Goal: Information Seeking & Learning: Learn about a topic

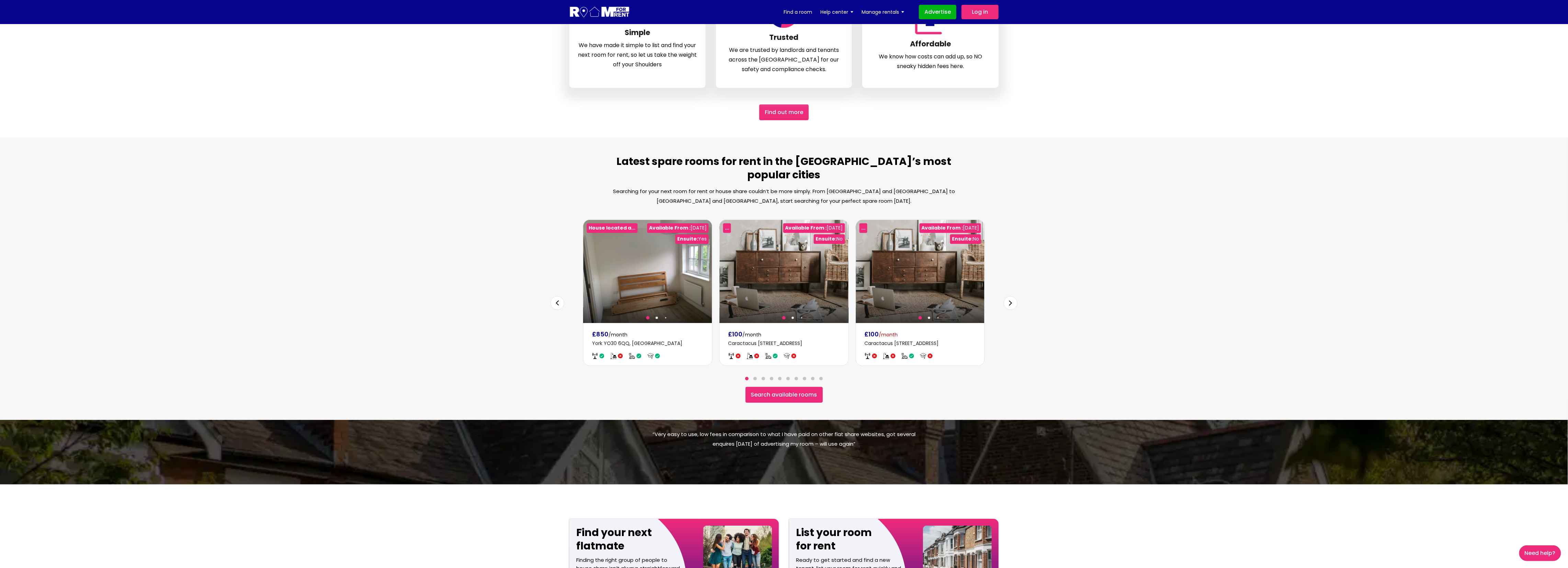
scroll to position [184, 0]
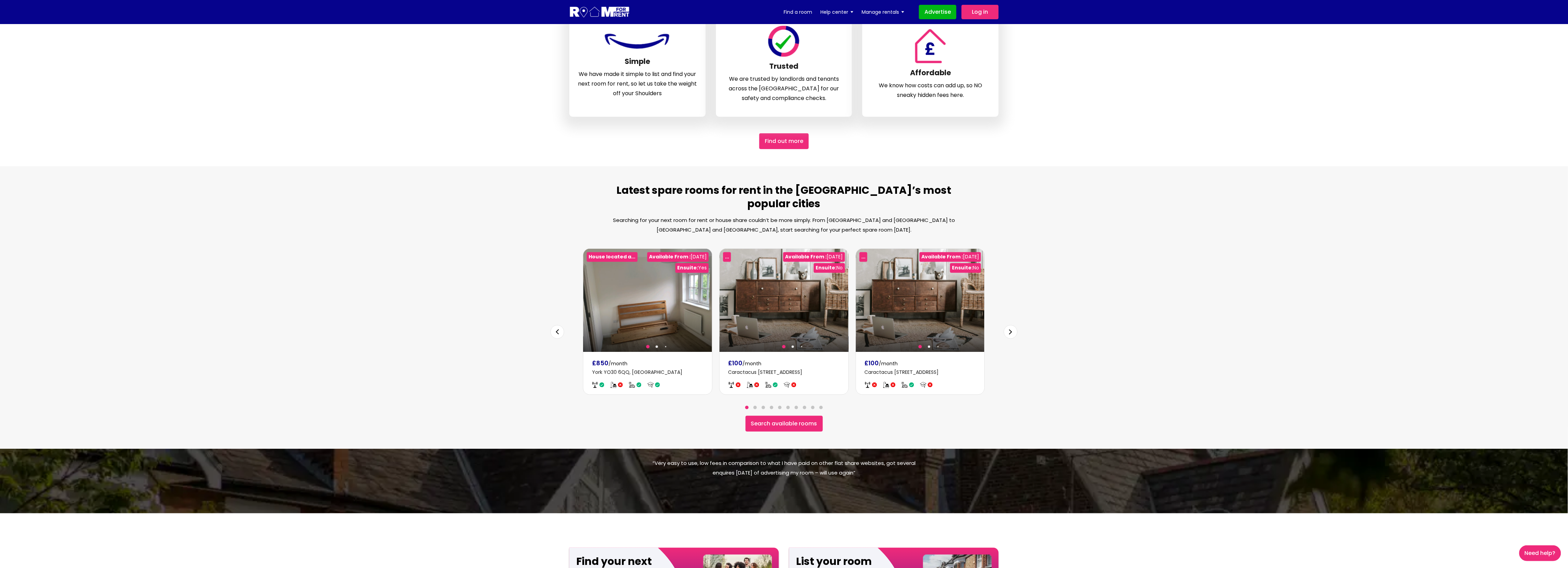
click at [1007, 325] on div "Next slide" at bounding box center [1010, 332] width 14 height 14
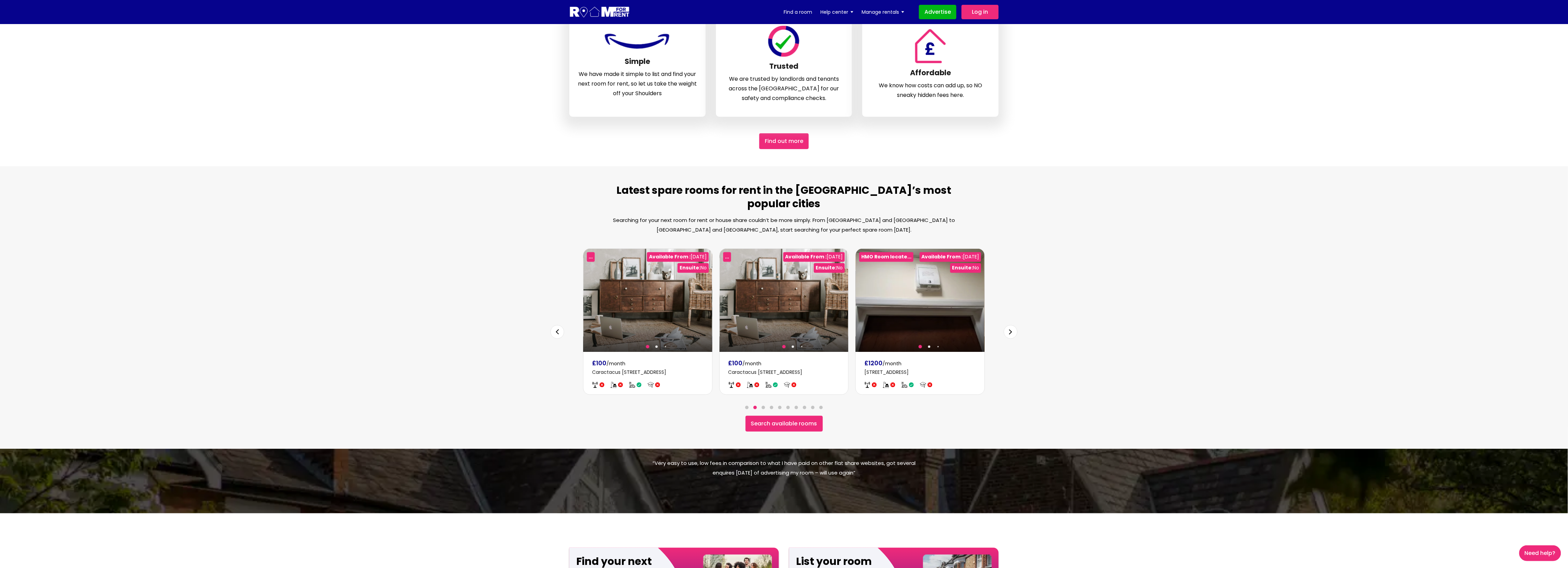
click at [1007, 325] on div "Next slide" at bounding box center [1010, 332] width 14 height 14
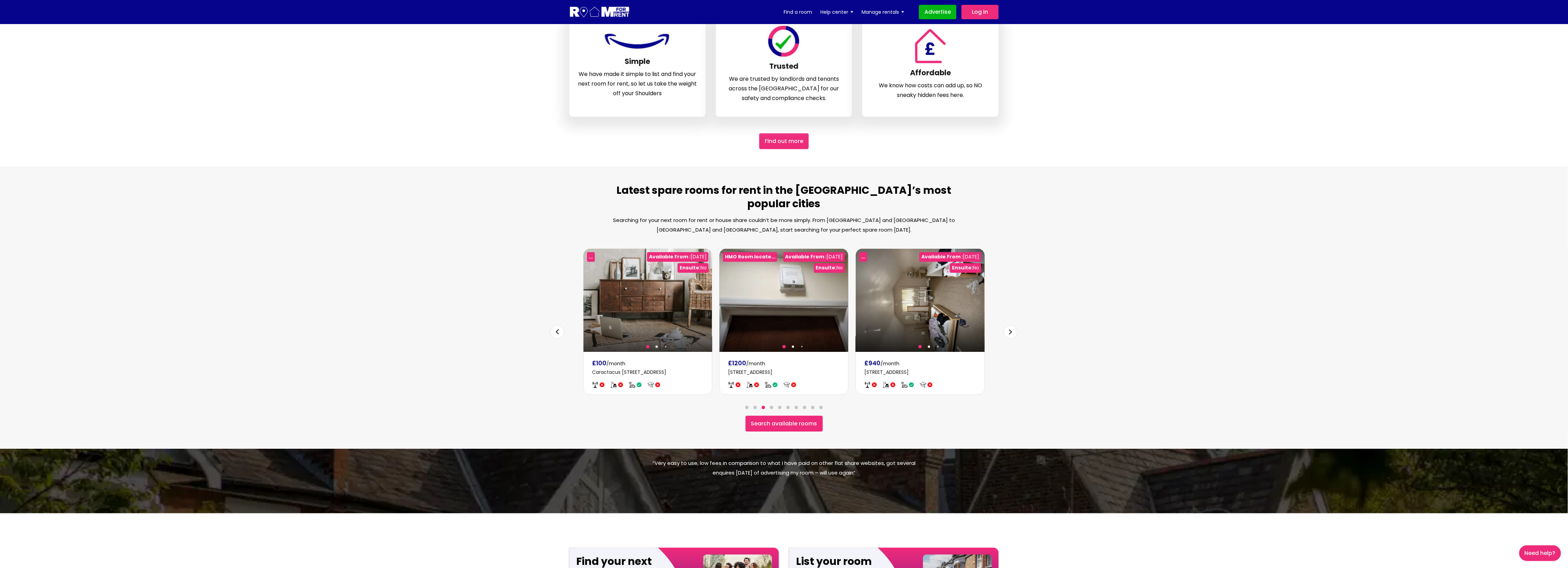
click at [1007, 325] on div "Next slide" at bounding box center [1010, 332] width 14 height 14
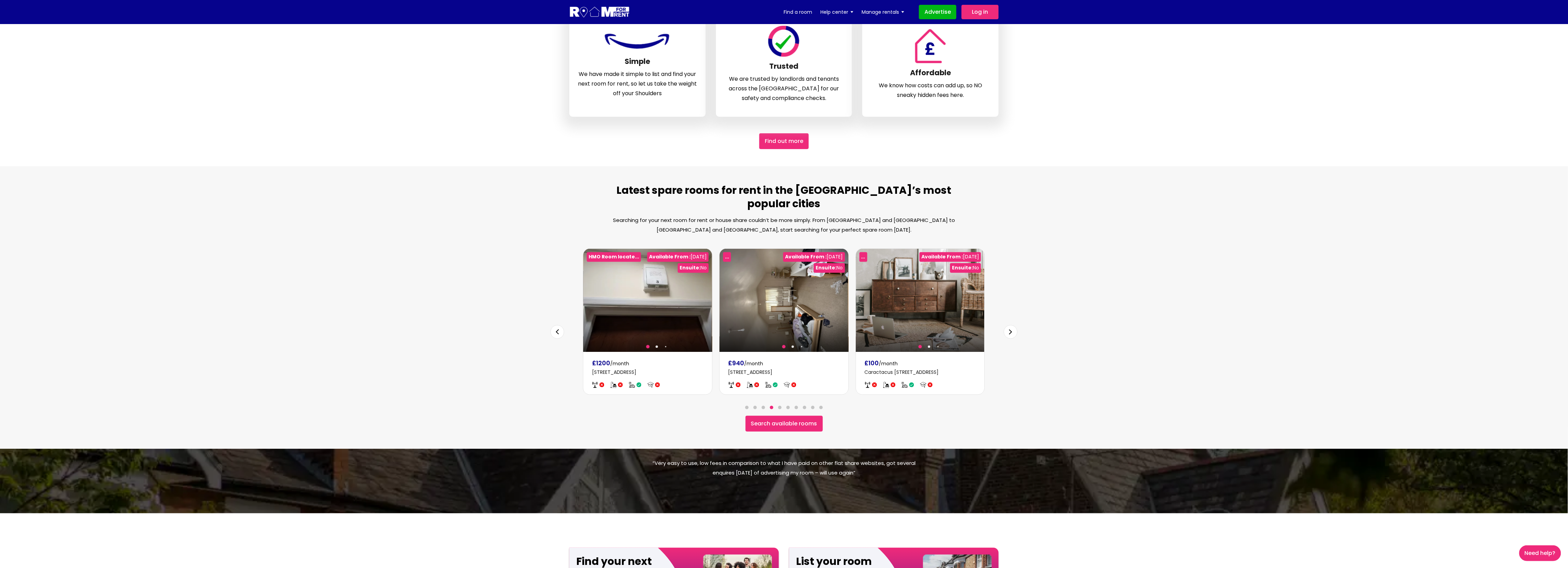
click at [1007, 325] on div "Next slide" at bounding box center [1010, 332] width 14 height 14
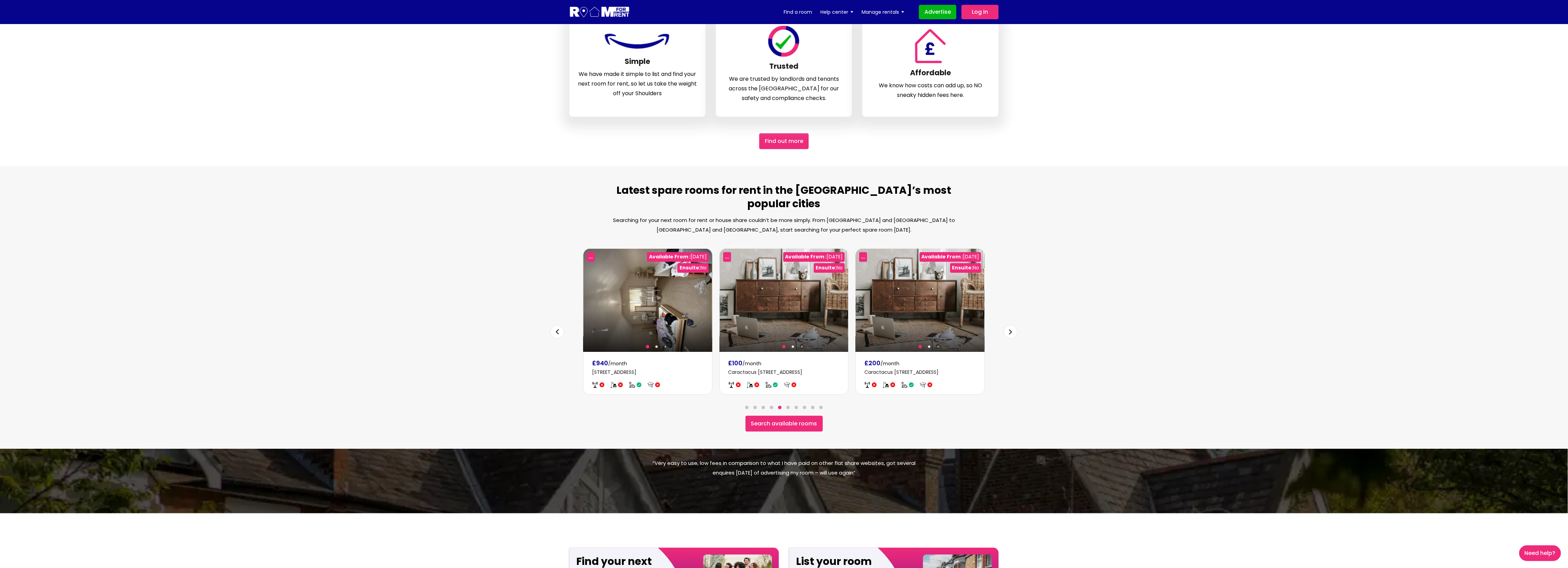
click at [1007, 325] on div "Next slide" at bounding box center [1010, 332] width 14 height 14
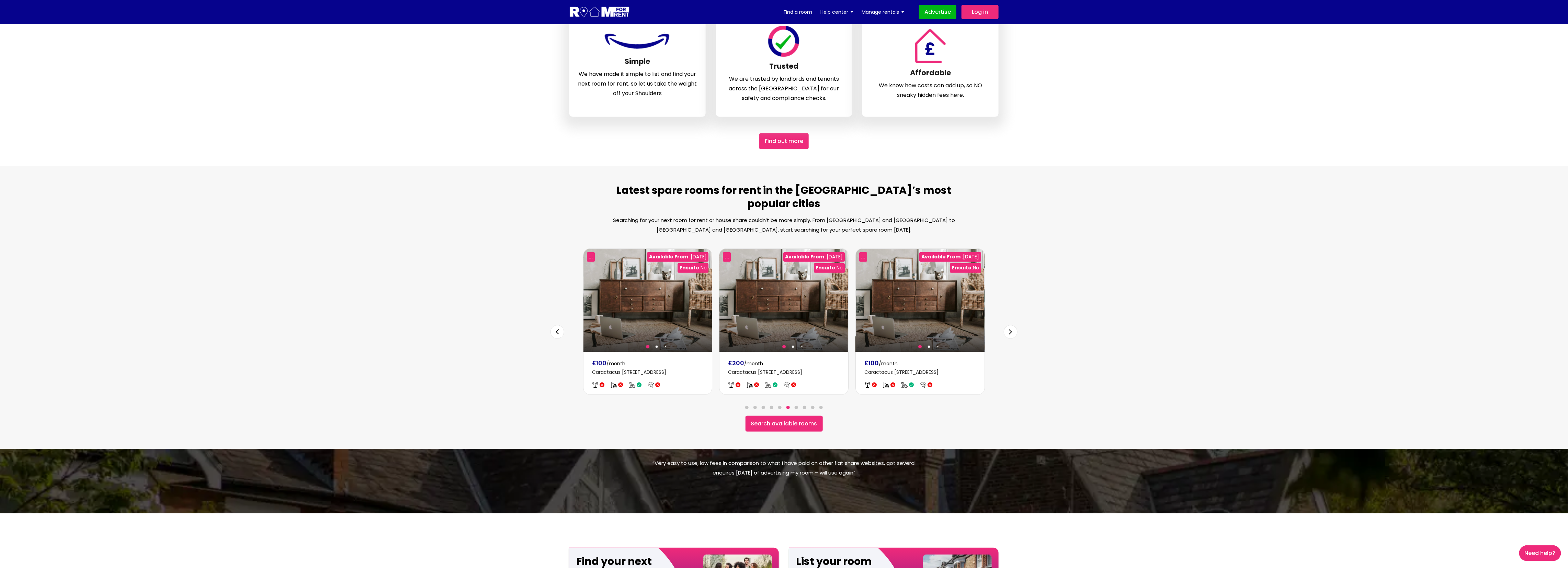
click at [1007, 325] on div "Next slide" at bounding box center [1010, 332] width 14 height 14
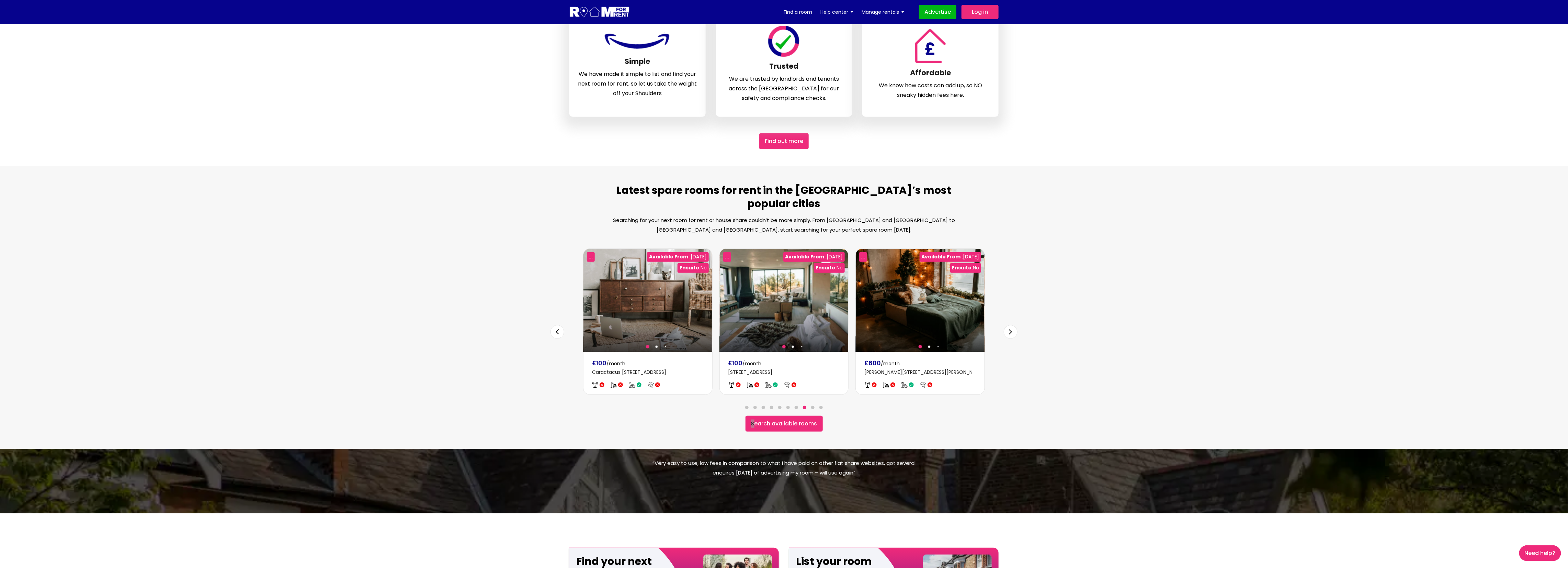
click at [1007, 325] on div "Next slide" at bounding box center [1010, 332] width 14 height 14
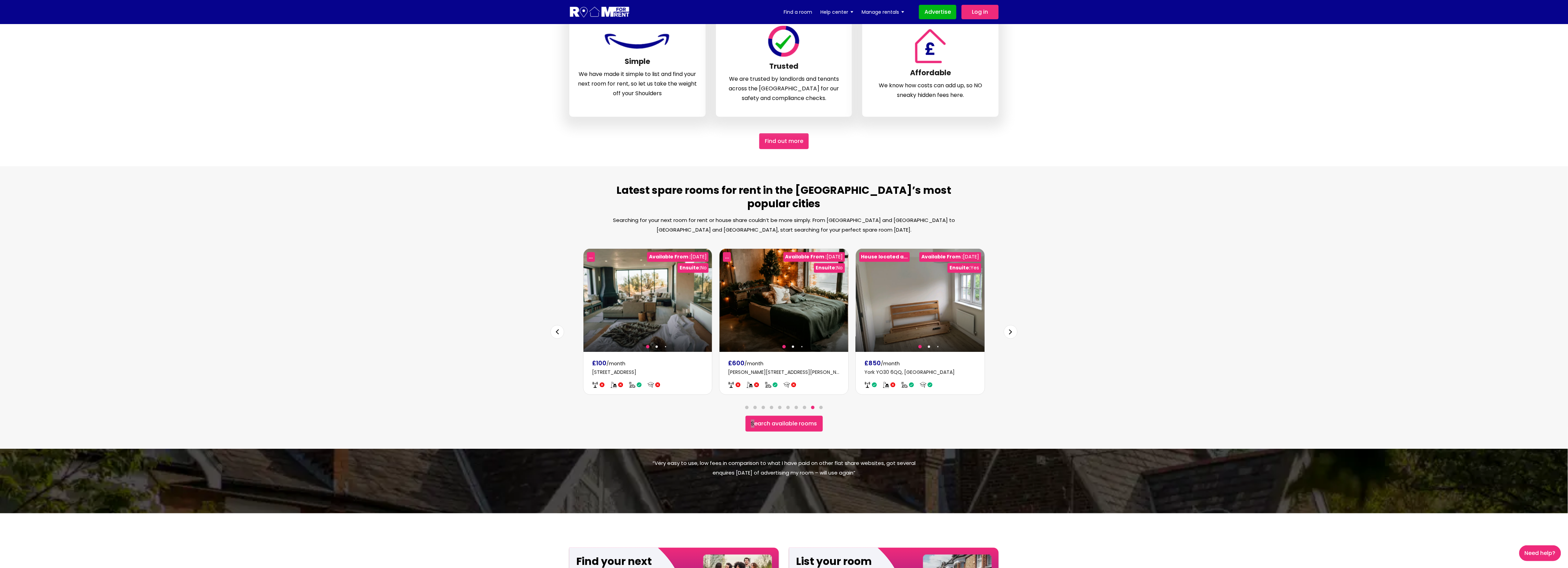
click at [1007, 325] on div "Next slide" at bounding box center [1010, 332] width 14 height 14
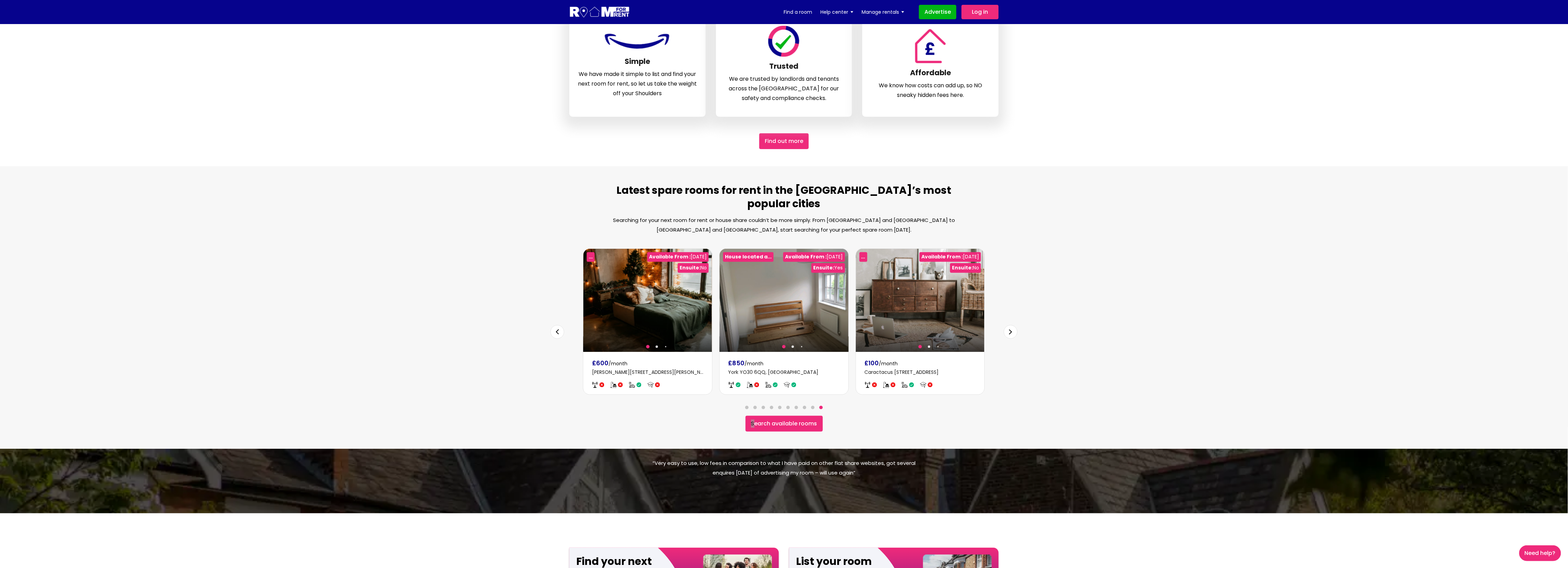
click at [1007, 325] on div "Next slide" at bounding box center [1010, 332] width 14 height 14
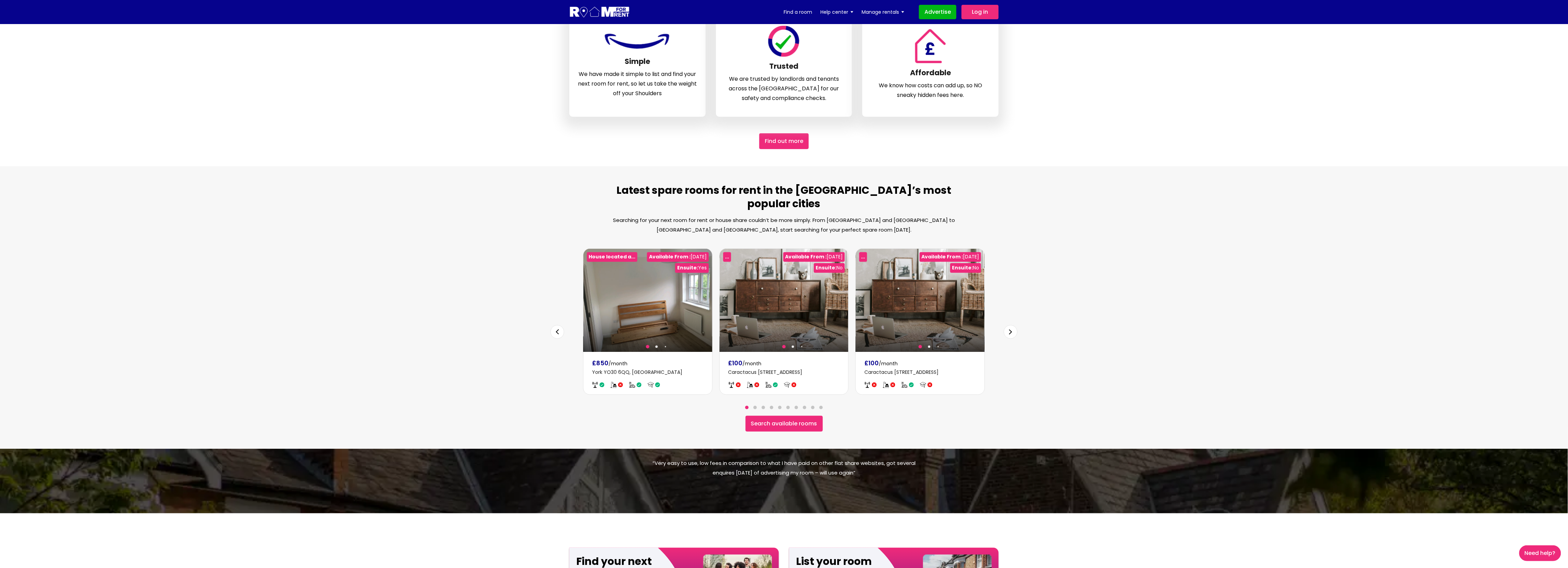
click at [1010, 325] on div "Next slide" at bounding box center [1010, 332] width 14 height 14
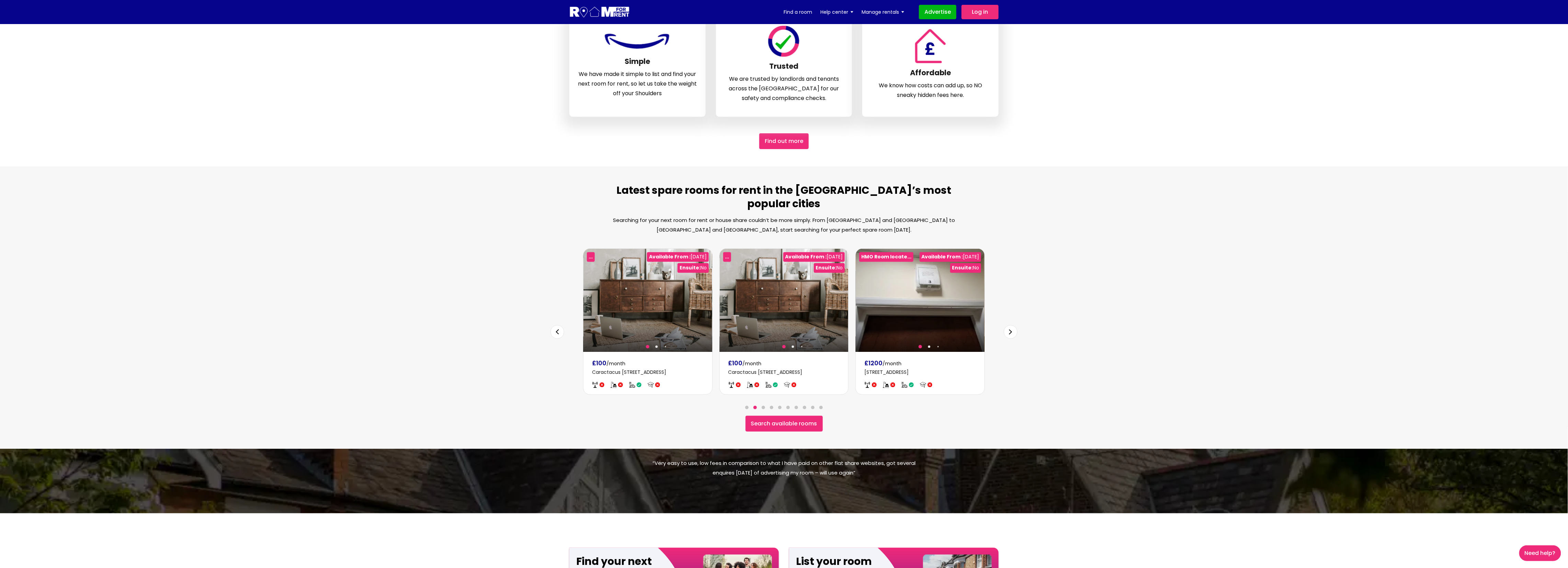
click at [1009, 325] on div "Next slide" at bounding box center [1010, 332] width 14 height 14
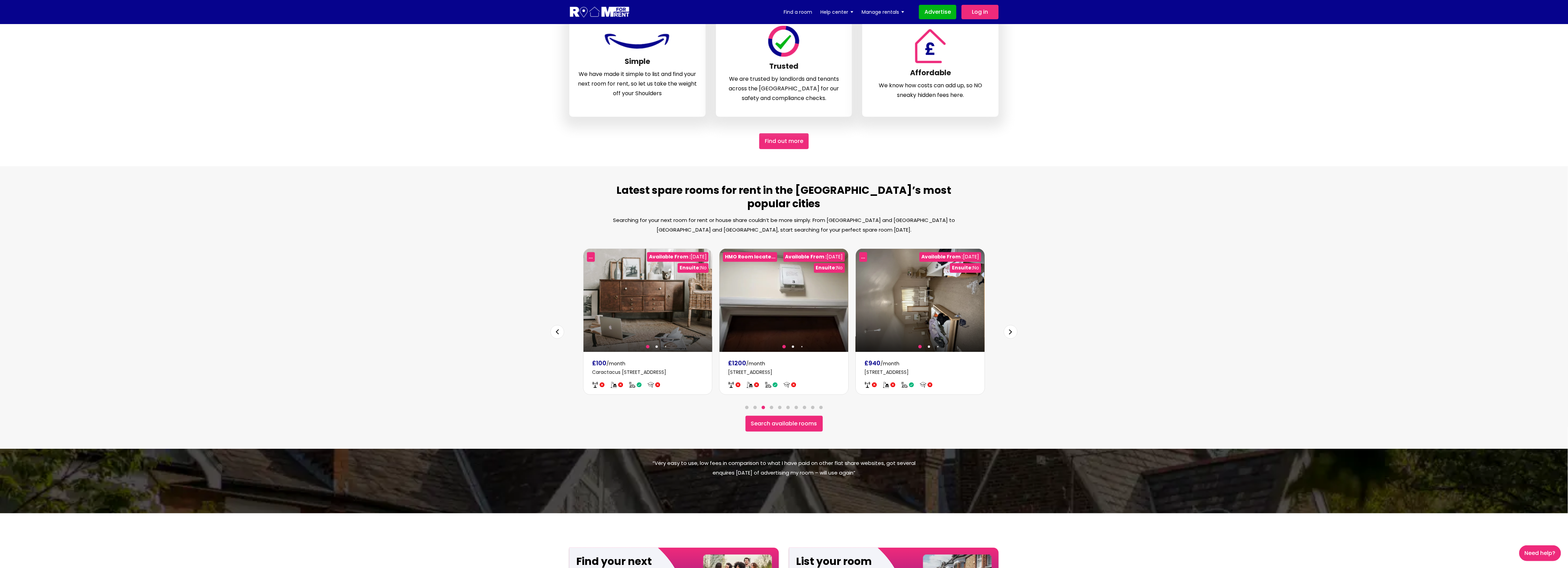
click at [1010, 325] on div "Next slide" at bounding box center [1010, 332] width 14 height 14
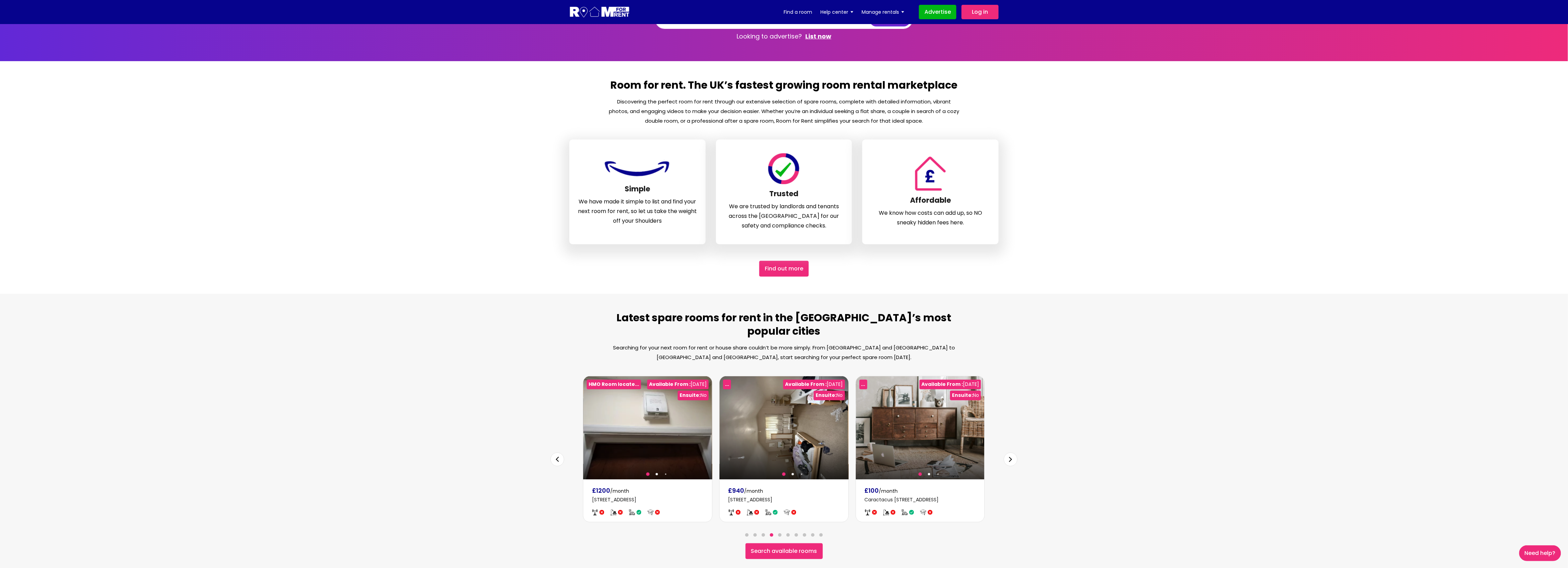
scroll to position [0, 0]
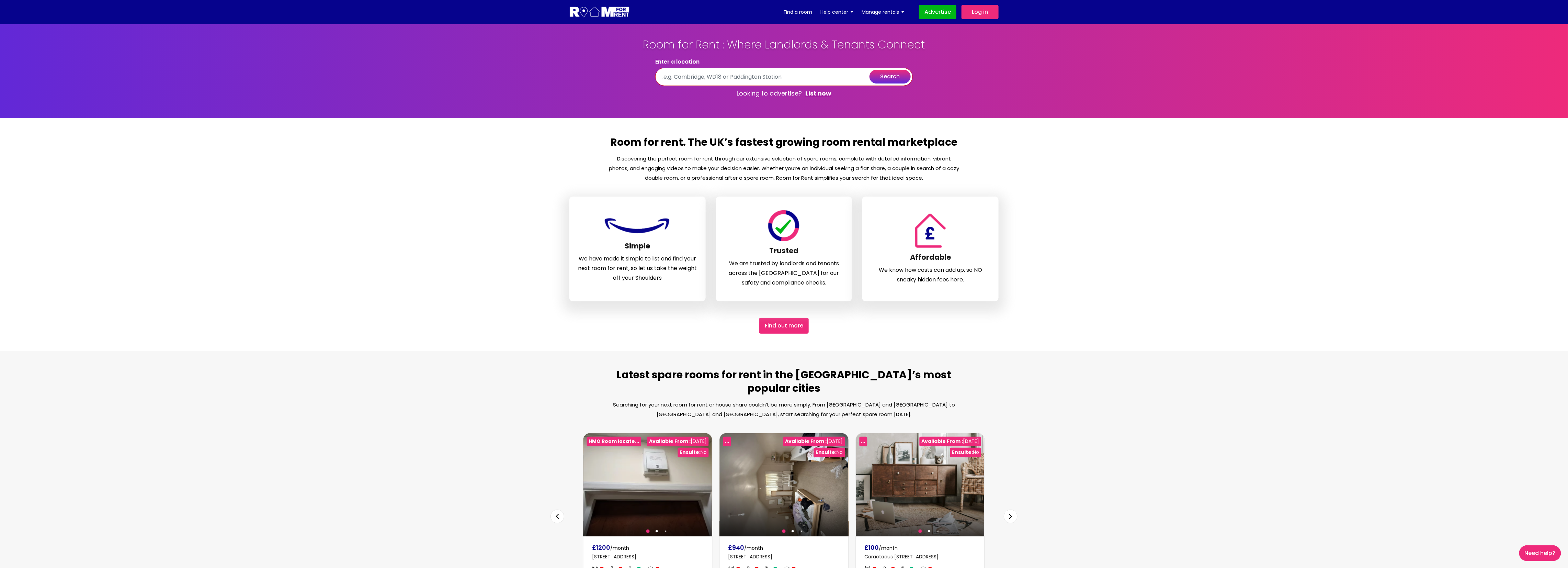
click at [713, 77] on input "text" at bounding box center [783, 77] width 257 height 18
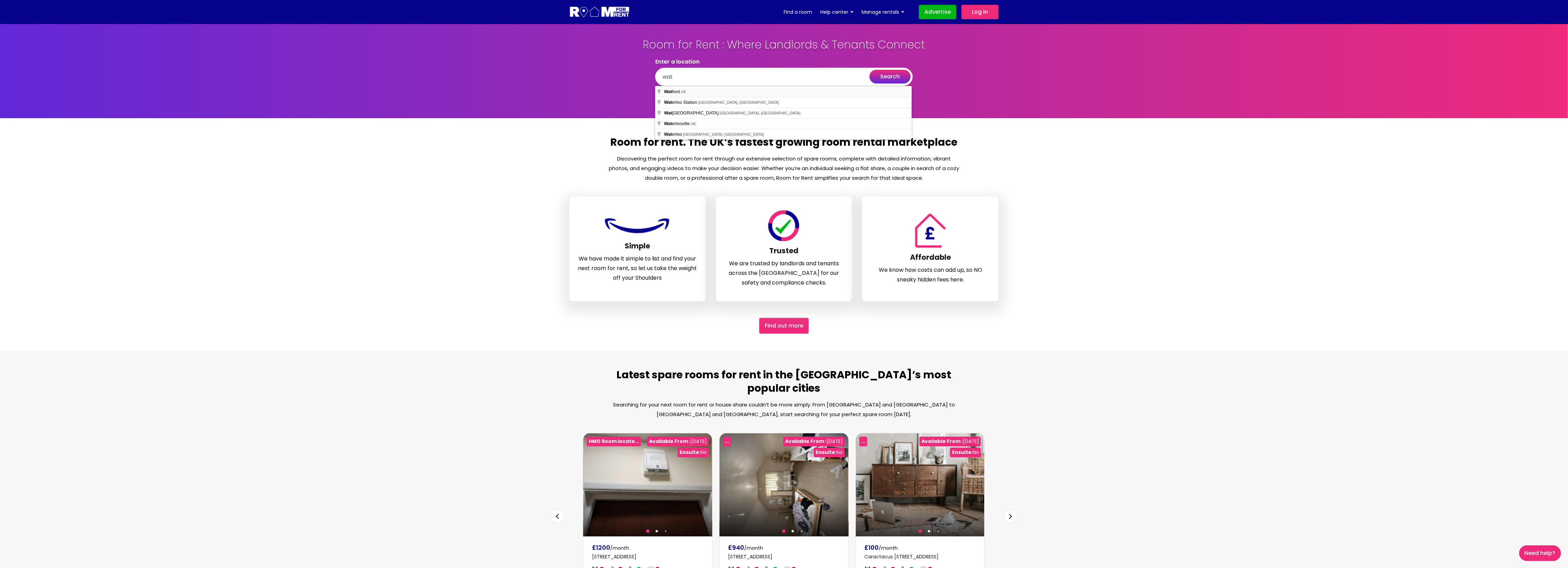
type input "Watford, UK"
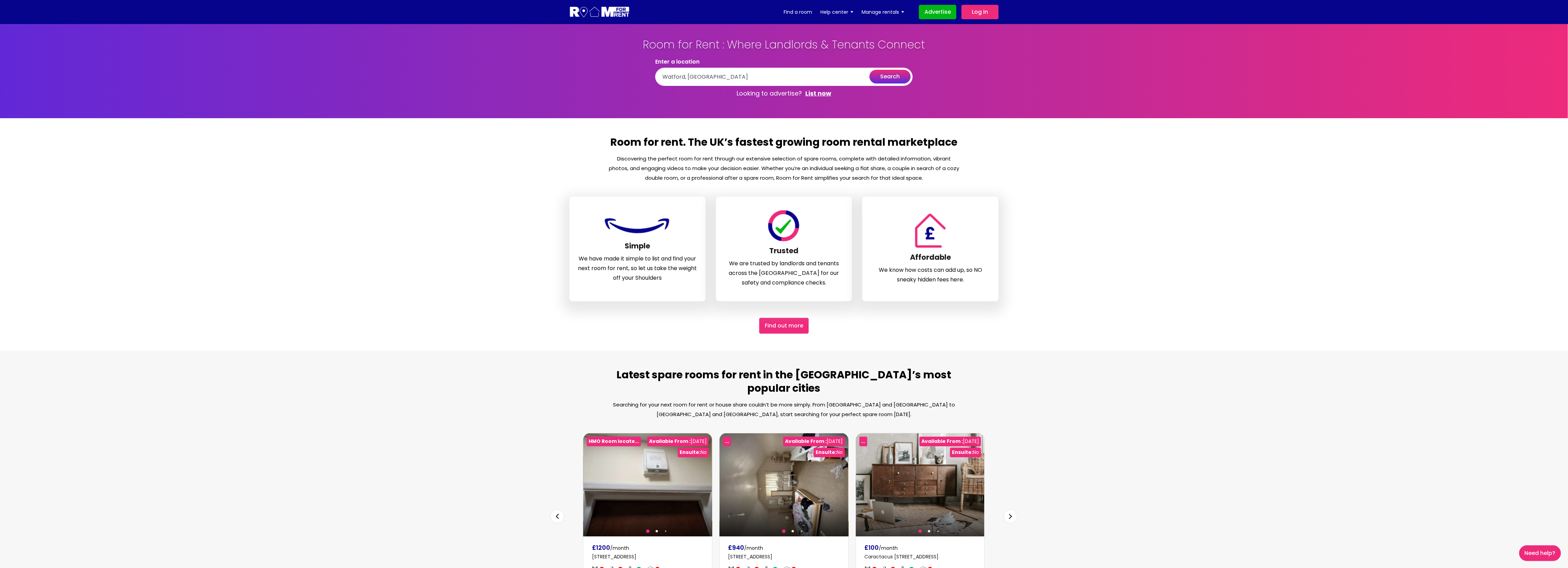
click at [898, 80] on button "search" at bounding box center [890, 77] width 41 height 14
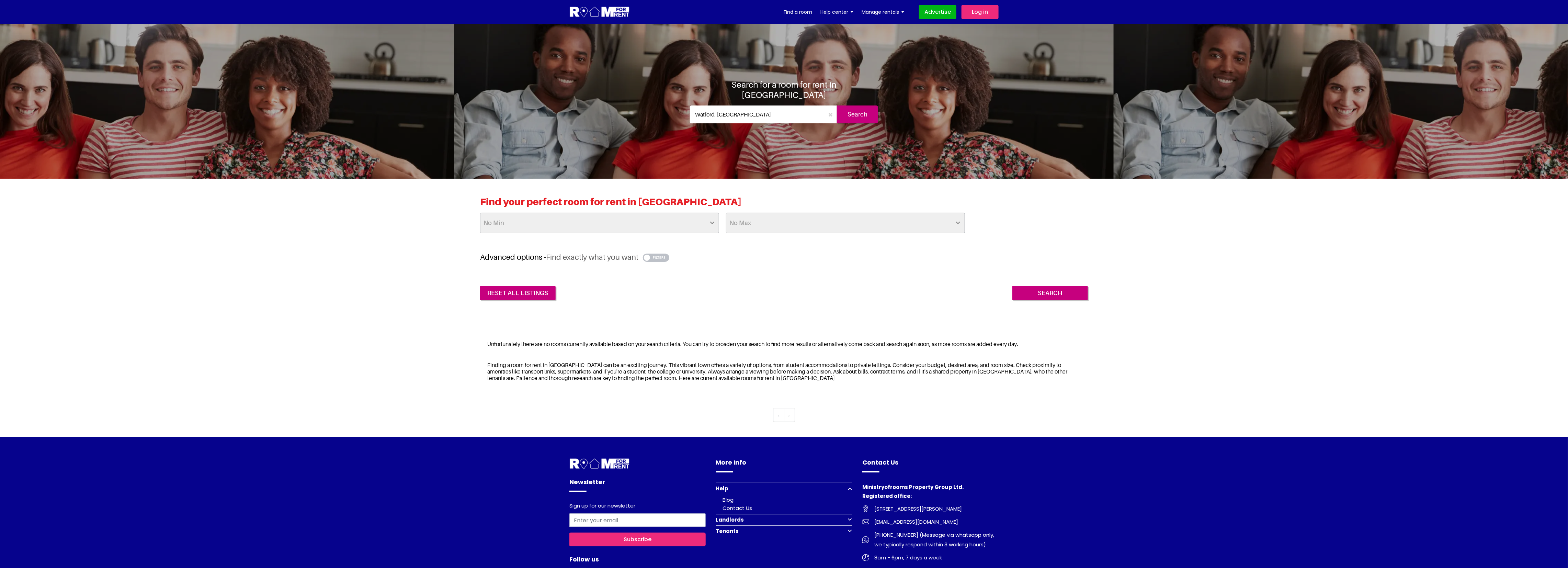
drag, startPoint x: 747, startPoint y: 113, endPoint x: 590, endPoint y: 90, distance: 158.7
click at [590, 90] on div "Search for a room for rent in Watford Watford, UK Search" at bounding box center [784, 103] width 402 height 49
type input "c"
type input "[GEOGRAPHIC_DATA], [GEOGRAPHIC_DATA]"
click at [851, 108] on input "Search" at bounding box center [858, 114] width 41 height 18
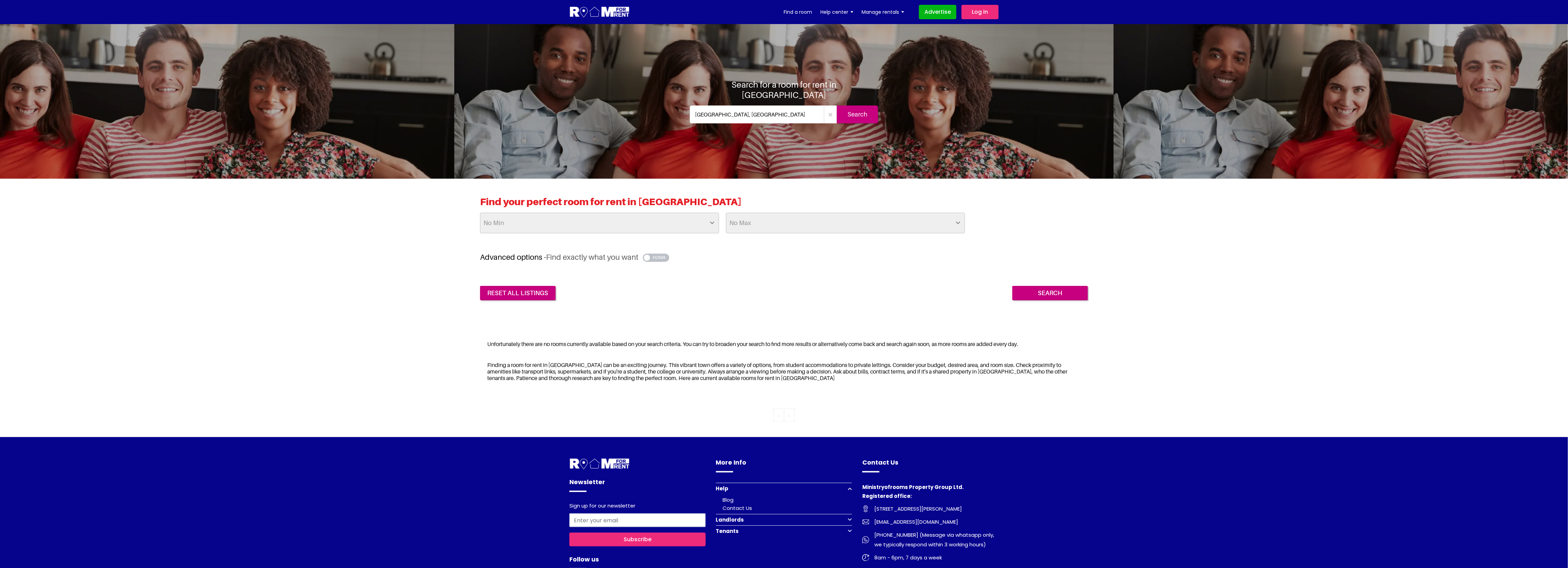
click at [828, 111] on icon "button" at bounding box center [830, 114] width 4 height 5
click at [741, 114] on input "text" at bounding box center [763, 114] width 147 height 18
click at [740, 110] on input "text" at bounding box center [763, 114] width 147 height 18
click at [609, 16] on img at bounding box center [600, 12] width 61 height 13
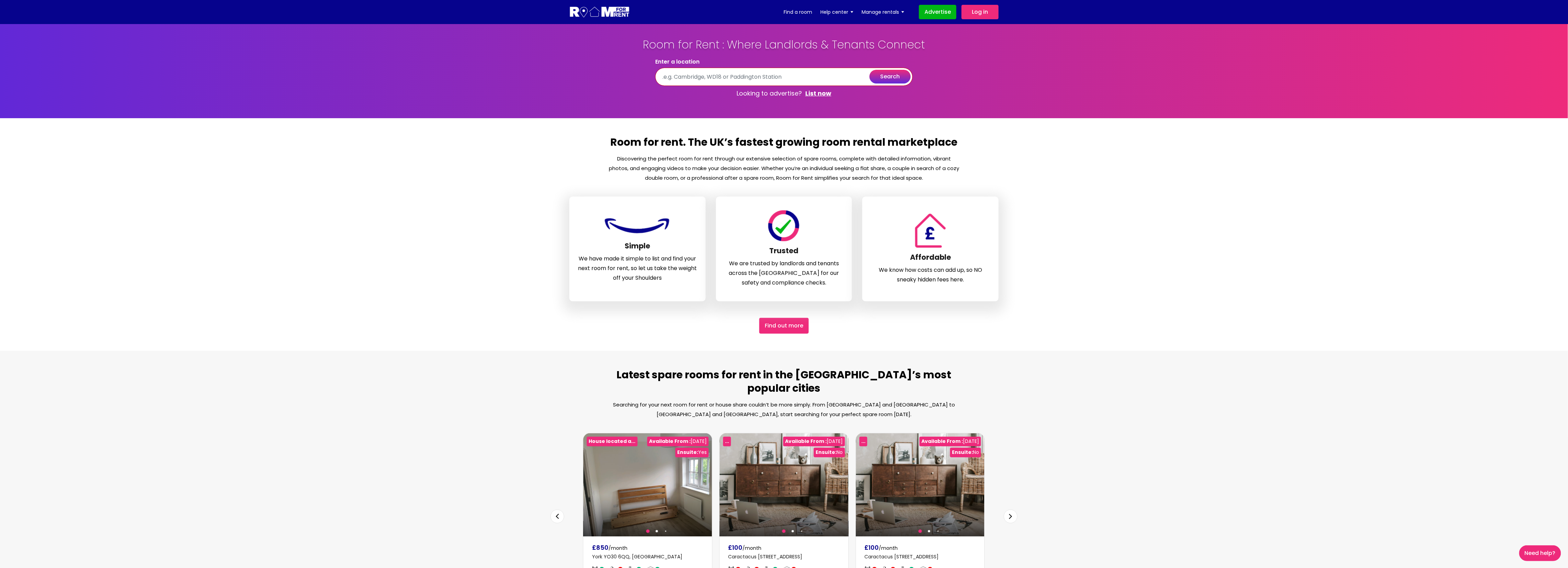
click at [727, 80] on input "text" at bounding box center [783, 77] width 257 height 18
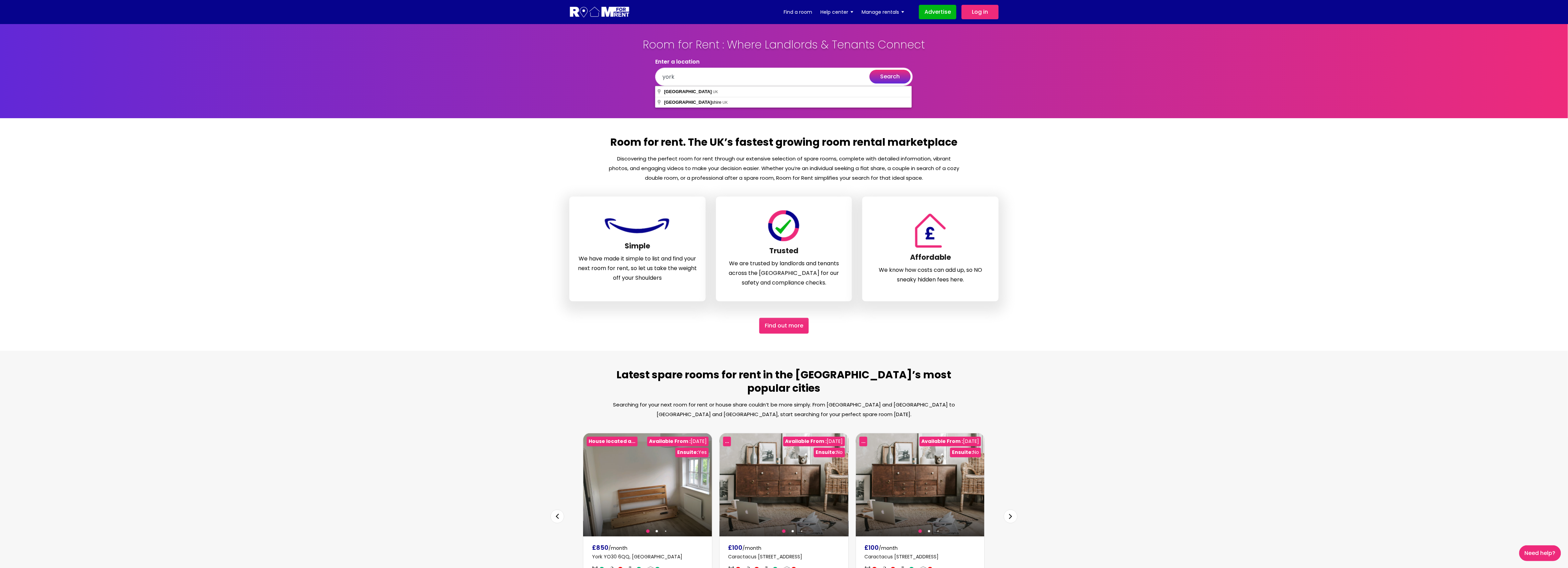
type input "York, UK"
click at [889, 80] on button "search" at bounding box center [890, 77] width 41 height 14
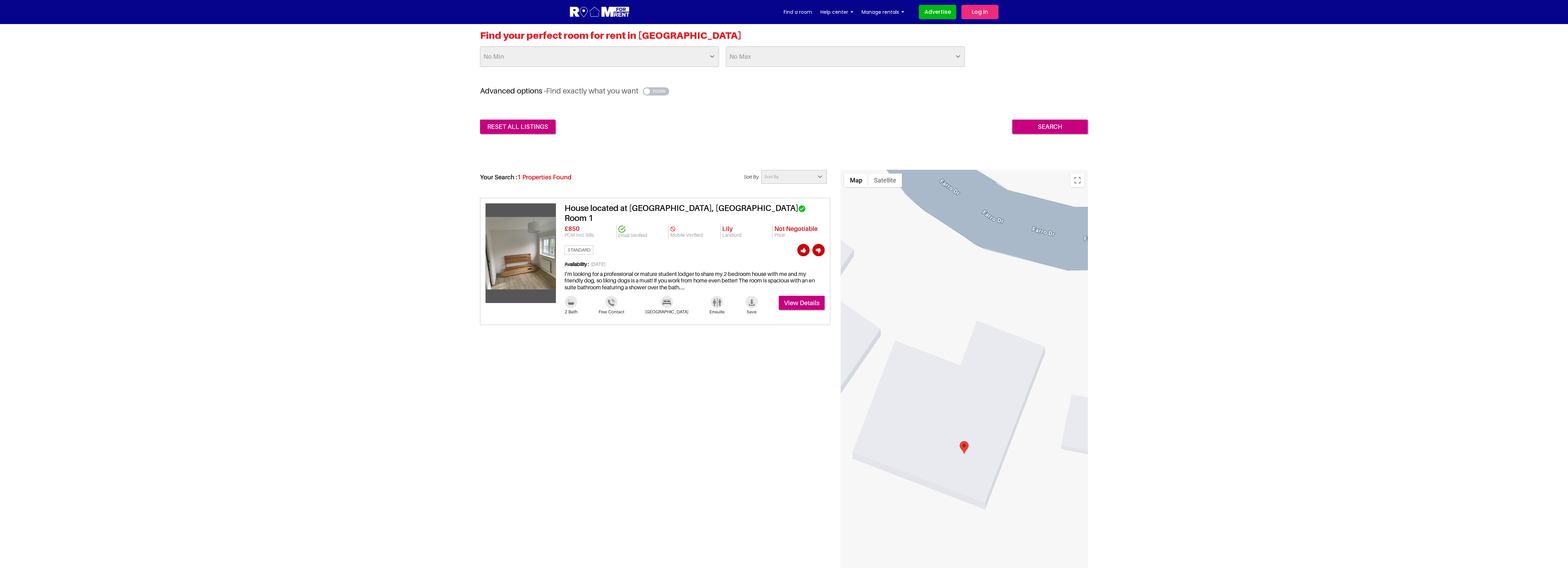
scroll to position [223, 0]
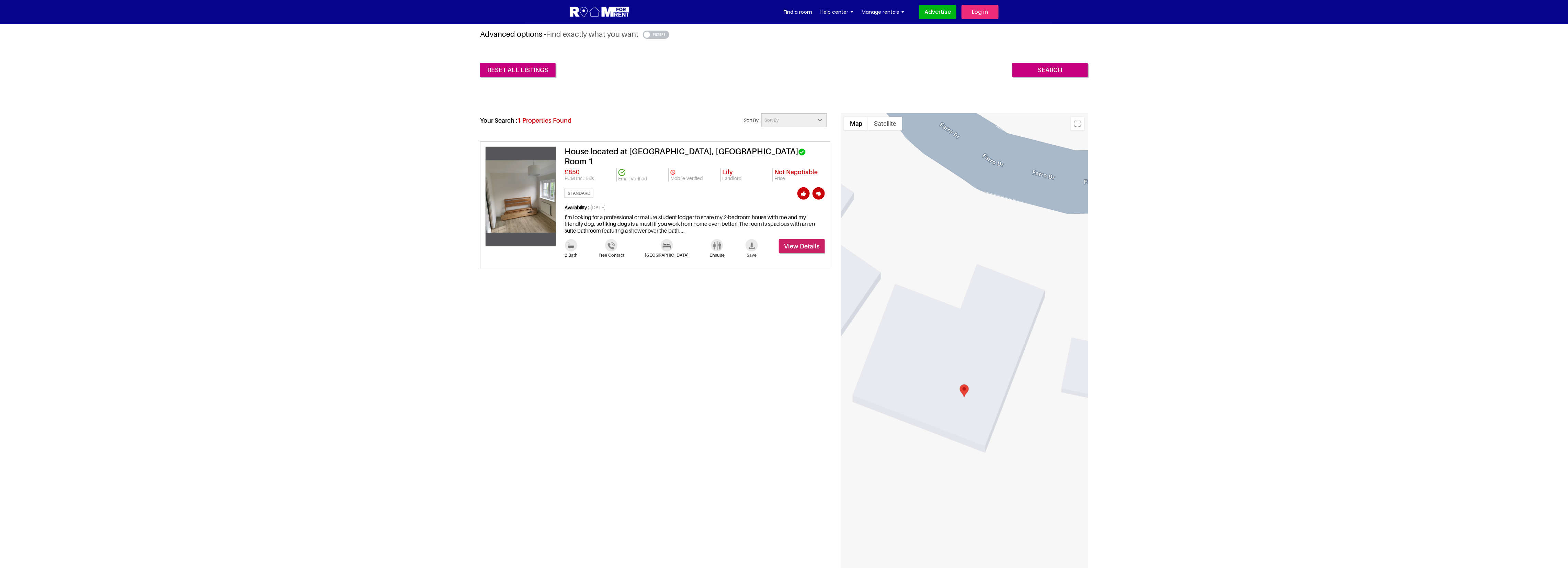
click at [802, 239] on link "View Details" at bounding box center [802, 247] width 46 height 15
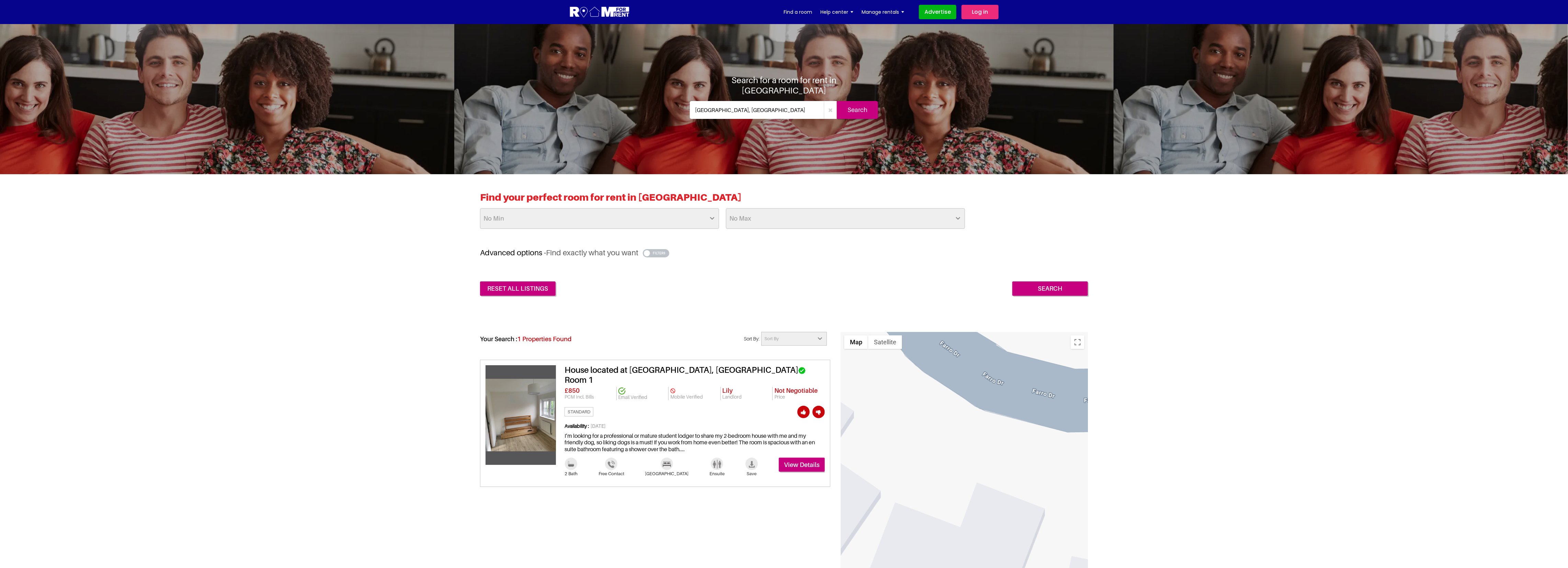
drag, startPoint x: 740, startPoint y: 106, endPoint x: 581, endPoint y: 95, distance: 159.4
click at [581, 95] on section "Search for a room for rent in York York, UK Search" at bounding box center [784, 97] width 1568 height 155
click at [394, 275] on div "Find your perfect room for rent in York No Min £25 £50 £75 £100 £125 £150 £175 …" at bounding box center [784, 244] width 1568 height 139
click at [1133, 216] on div "Find your perfect room for rent in York No Min £25 £50 £75 £100 £125 £150 £175 …" at bounding box center [784, 244] width 1568 height 139
drag, startPoint x: 726, startPoint y: 105, endPoint x: 587, endPoint y: 89, distance: 139.9
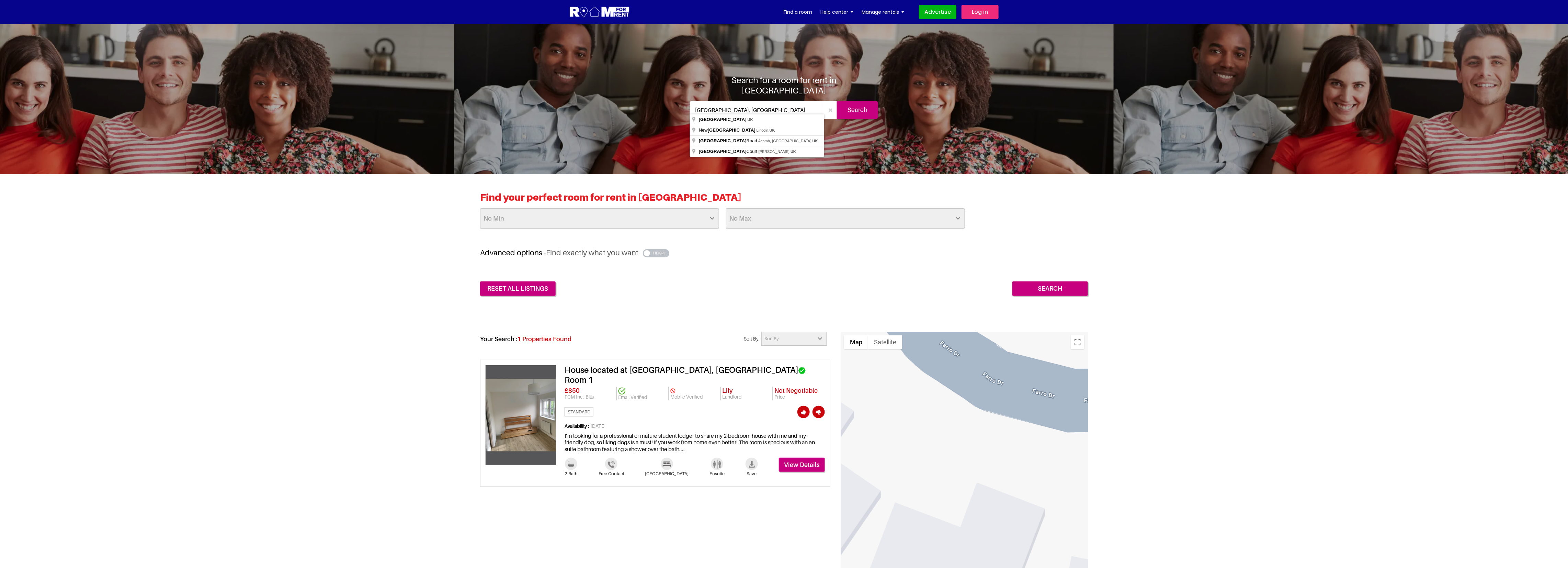
click at [586, 89] on div "Search for a room for rent in York York, UK Search" at bounding box center [784, 99] width 402 height 49
click at [713, 107] on input "text" at bounding box center [757, 110] width 135 height 18
type input "[STREET_ADDRESS]"
click at [860, 104] on input "Search" at bounding box center [858, 110] width 41 height 18
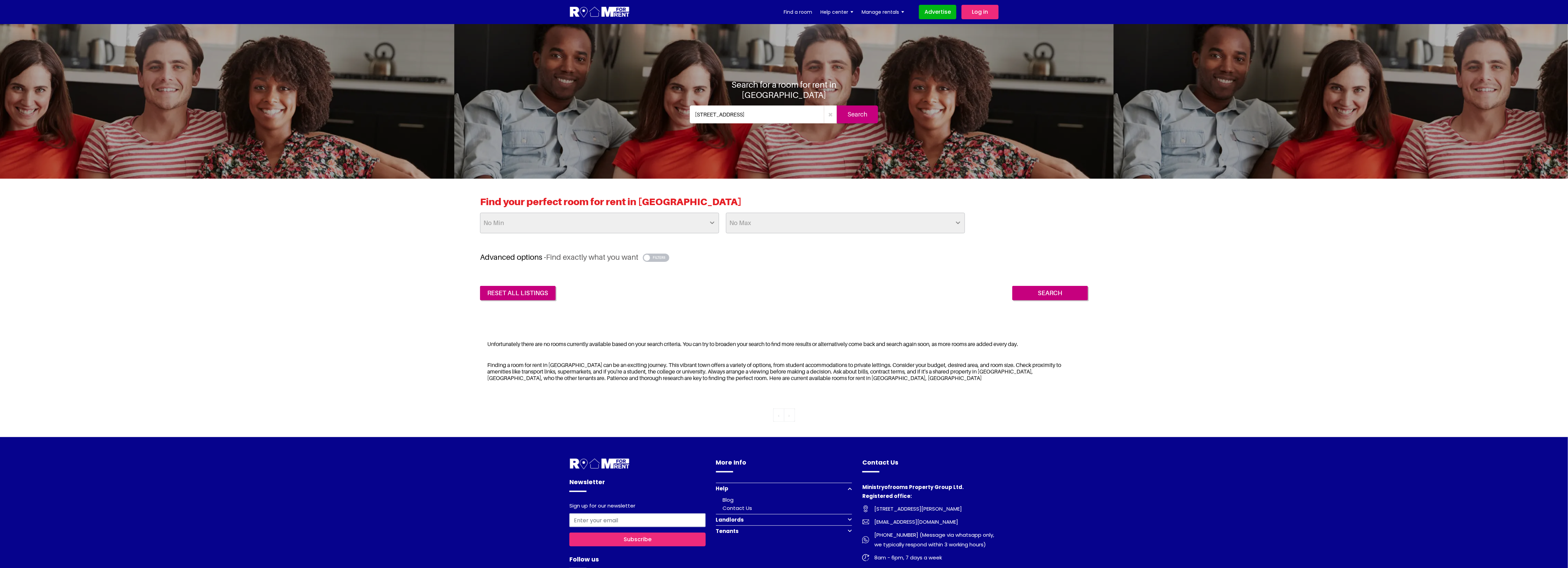
click at [812, 116] on input "[STREET_ADDRESS]" at bounding box center [757, 114] width 135 height 18
click at [858, 119] on input "Search" at bounding box center [858, 114] width 41 height 18
click at [860, 118] on input "Search" at bounding box center [858, 114] width 41 height 18
click at [863, 116] on input "Search" at bounding box center [858, 114] width 41 height 18
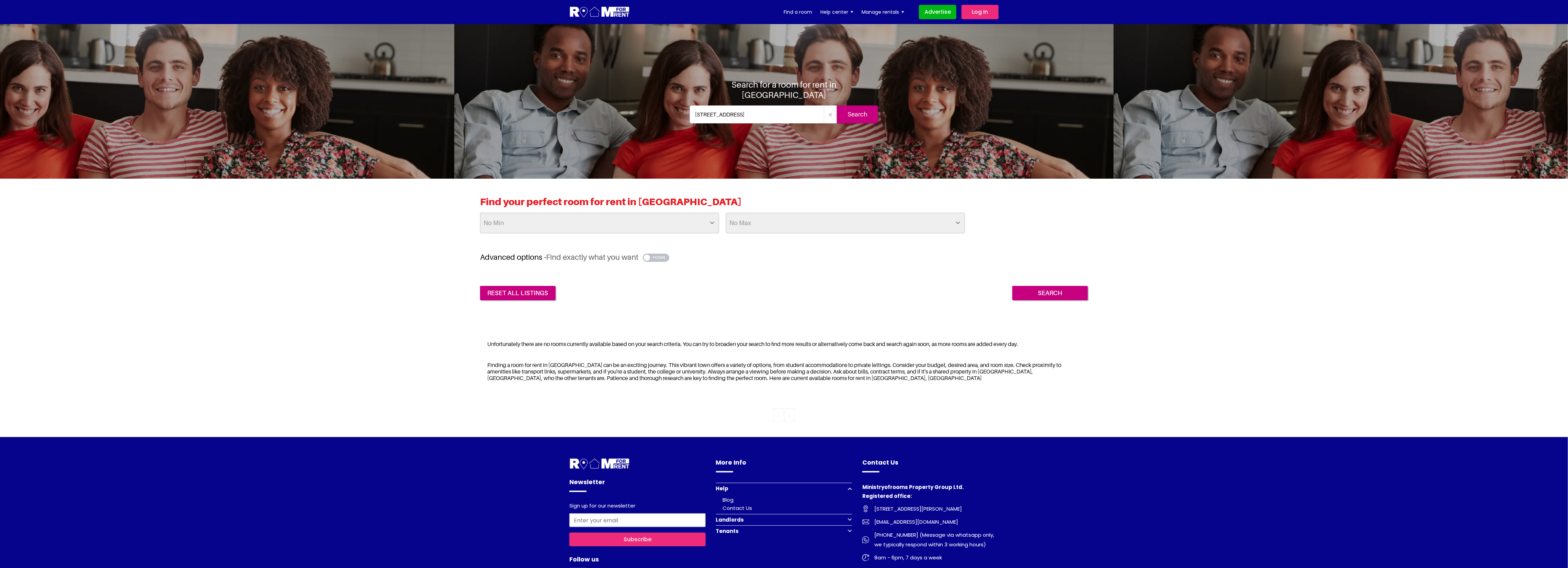
click at [862, 116] on input "Search" at bounding box center [858, 114] width 41 height 18
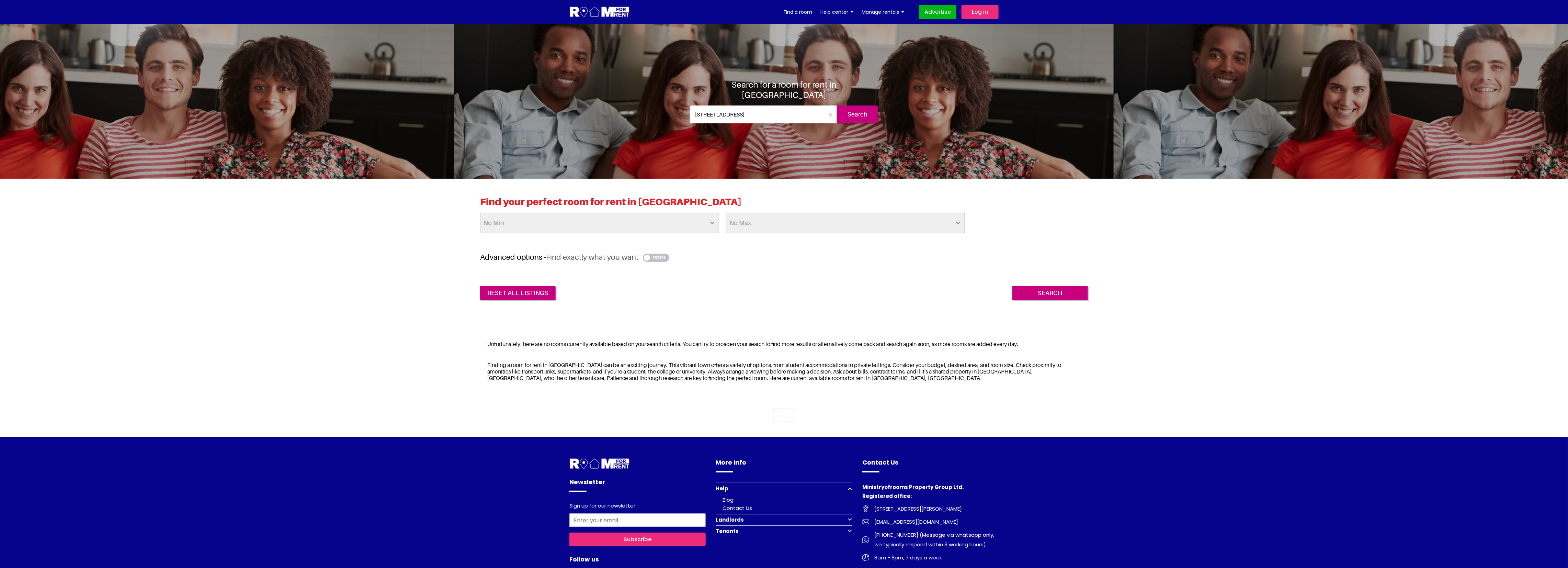
click at [862, 116] on input "Search" at bounding box center [858, 114] width 41 height 18
